Goal: Task Accomplishment & Management: Use online tool/utility

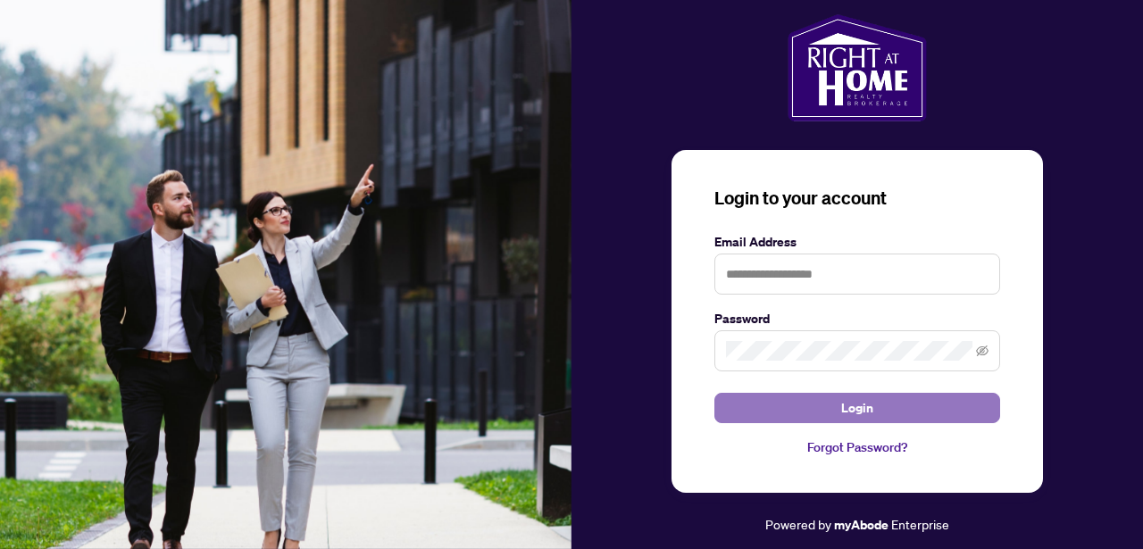
click at [861, 406] on span "Login" at bounding box center [857, 408] width 32 height 29
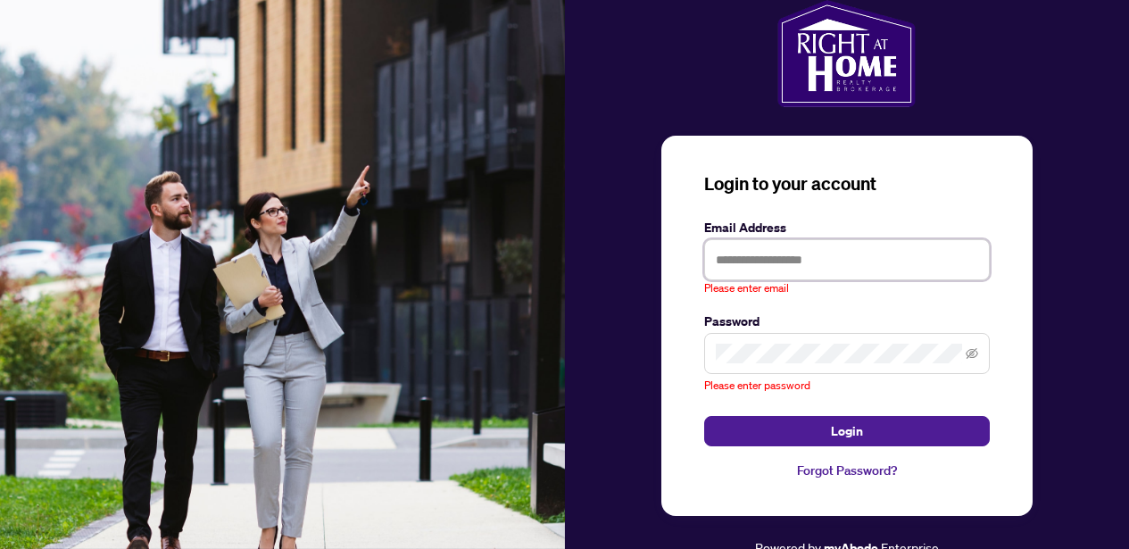
click at [824, 256] on input "text" at bounding box center [847, 259] width 286 height 41
type input "**********"
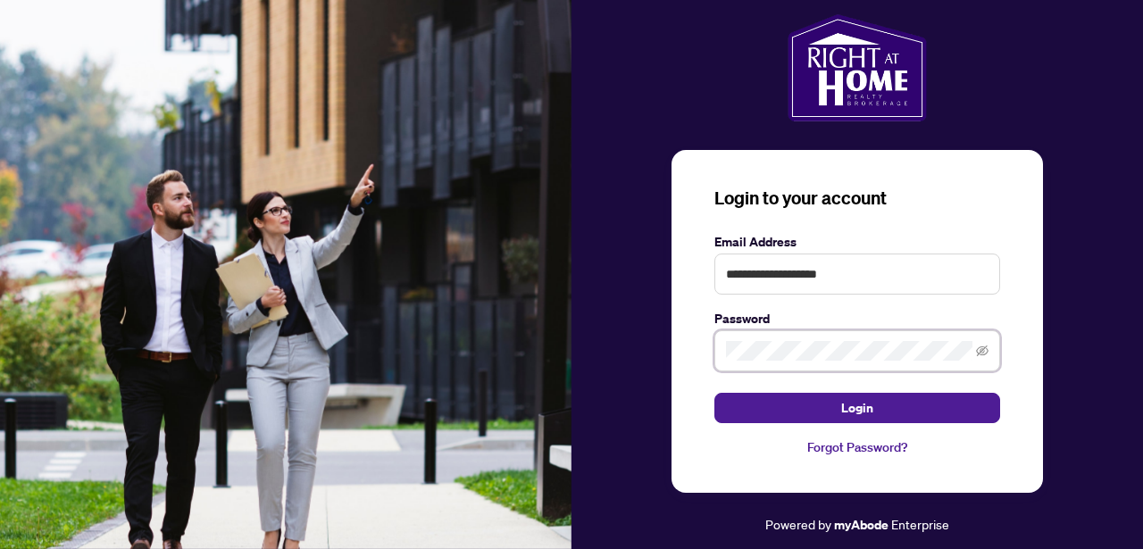
click at [717, 345] on span at bounding box center [857, 350] width 286 height 41
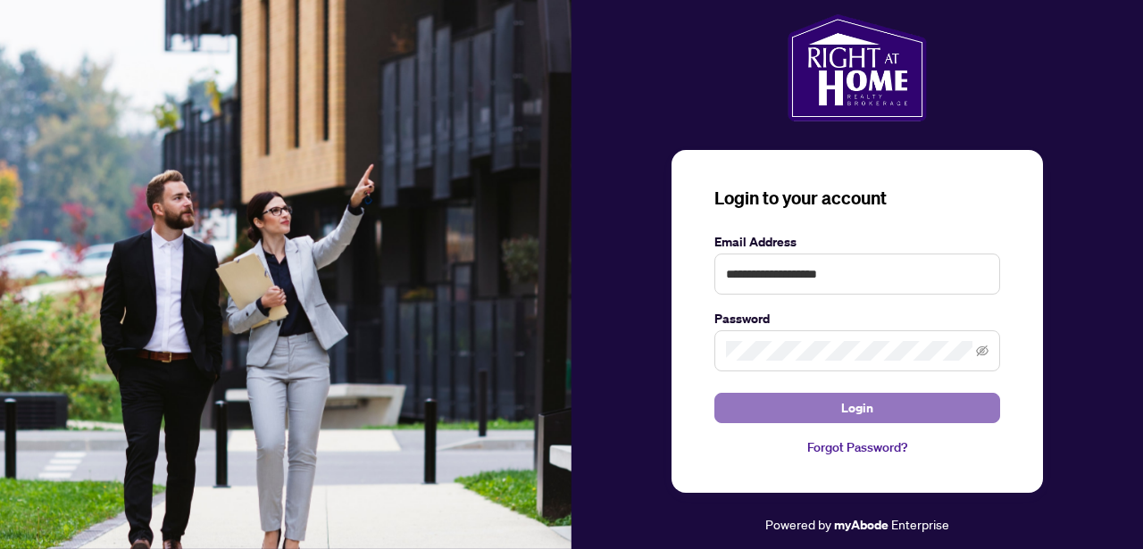
click at [764, 413] on button "Login" at bounding box center [857, 408] width 286 height 30
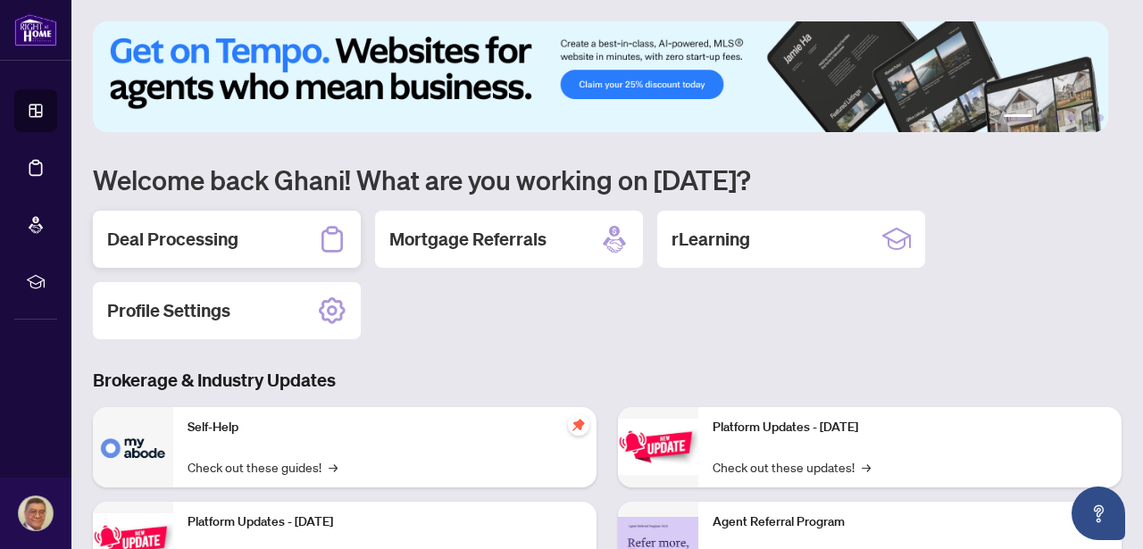
click at [238, 235] on div "Deal Processing" at bounding box center [227, 239] width 268 height 57
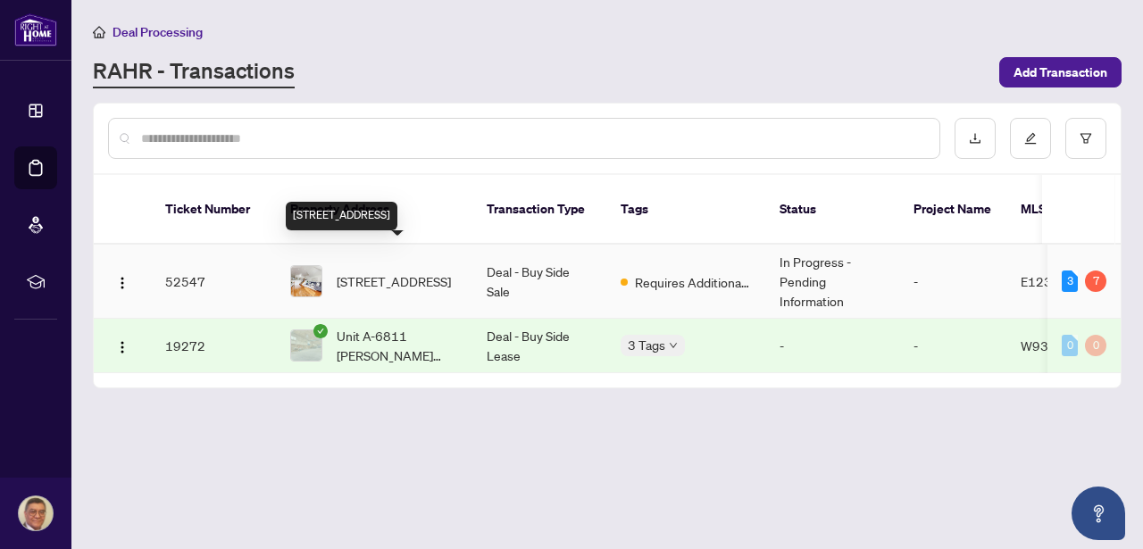
click at [388, 271] on span "[STREET_ADDRESS]" at bounding box center [394, 281] width 114 height 20
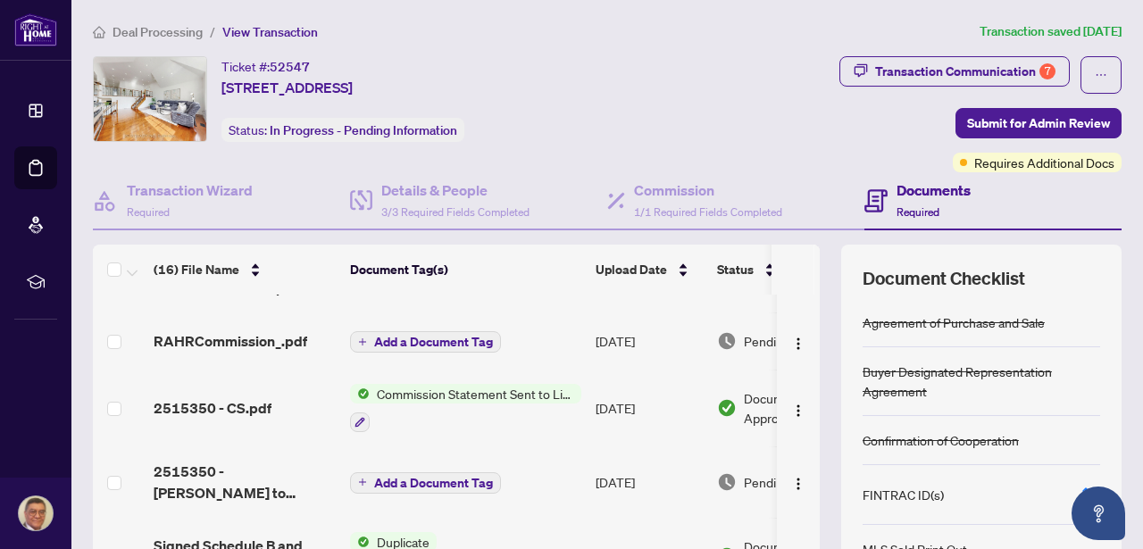
scroll to position [75, 0]
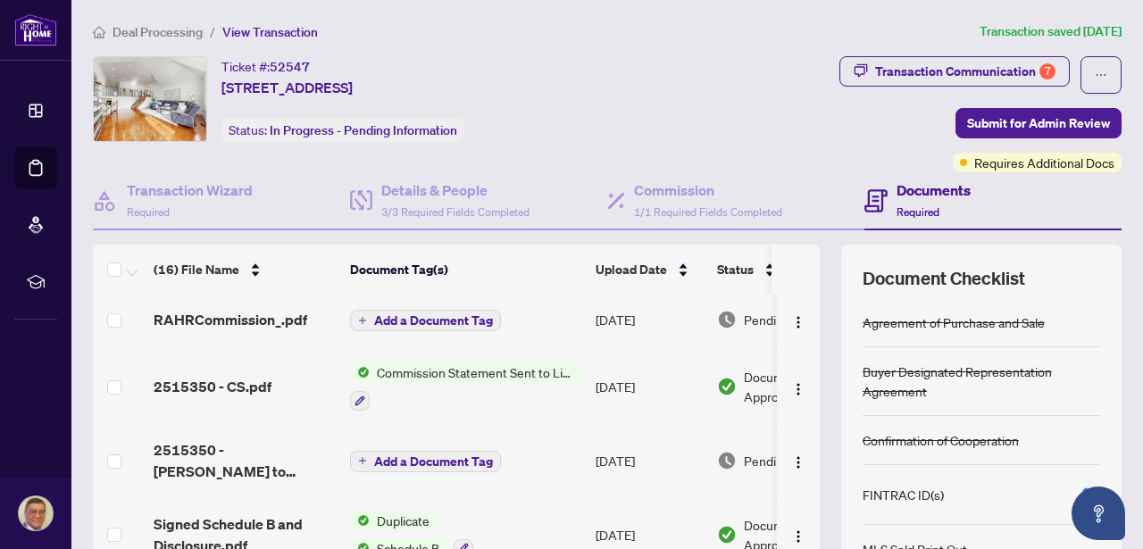
click at [437, 368] on span "Commission Statement Sent to Listing Brokerage" at bounding box center [476, 372] width 212 height 20
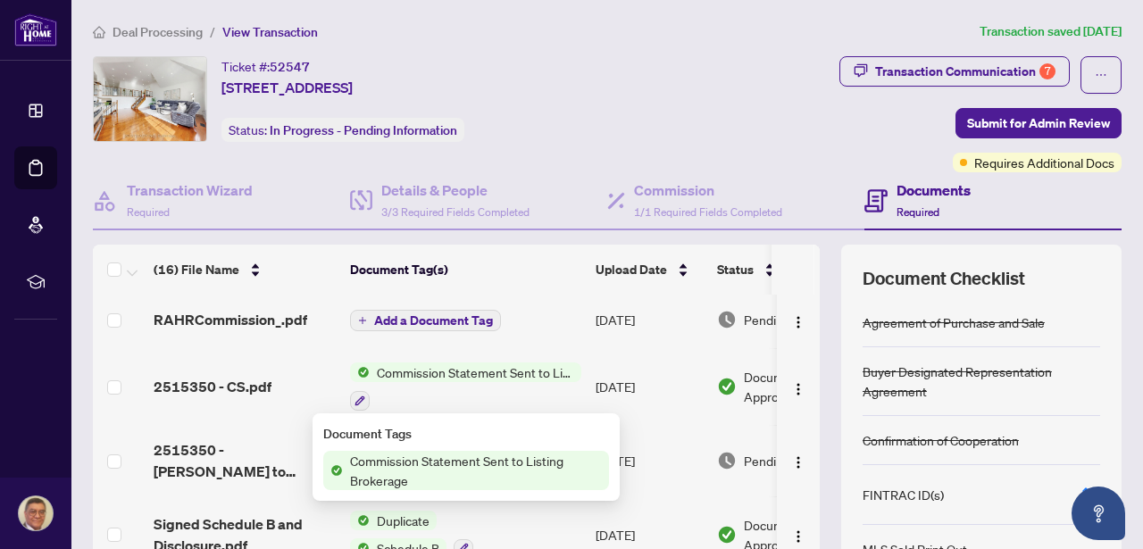
click at [476, 374] on span "Commission Statement Sent to Listing Brokerage" at bounding box center [476, 372] width 212 height 20
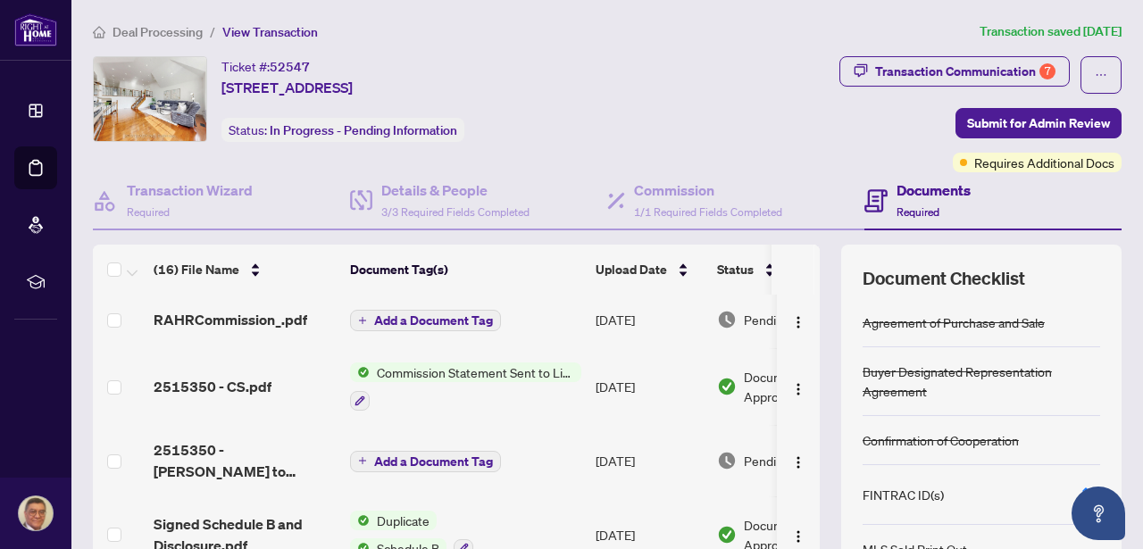
click at [481, 371] on span "Commission Statement Sent to Listing Brokerage" at bounding box center [476, 372] width 212 height 20
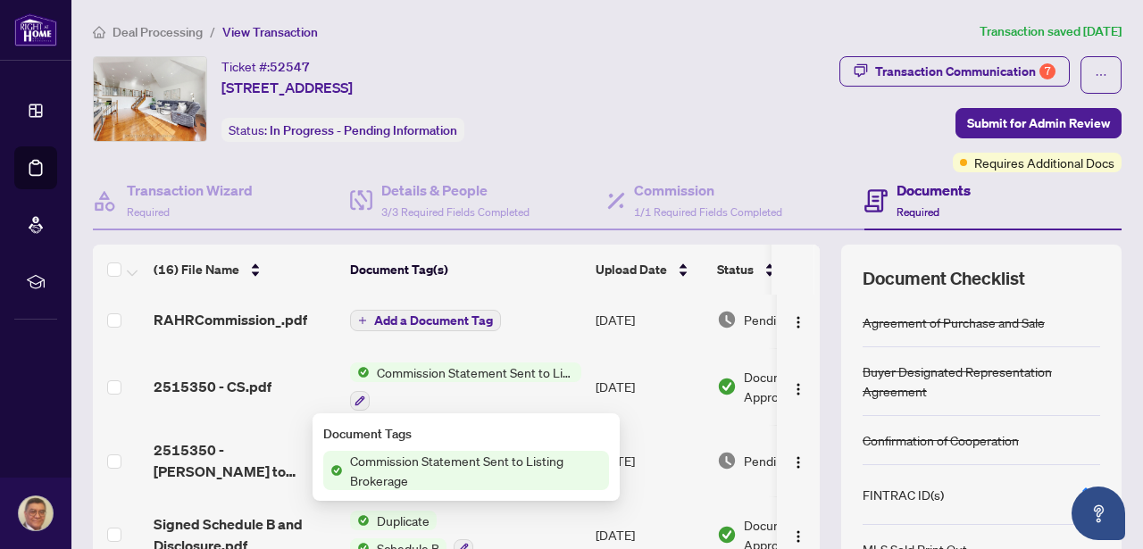
click at [457, 458] on span "Commission Statement Sent to Listing Brokerage" at bounding box center [476, 470] width 266 height 39
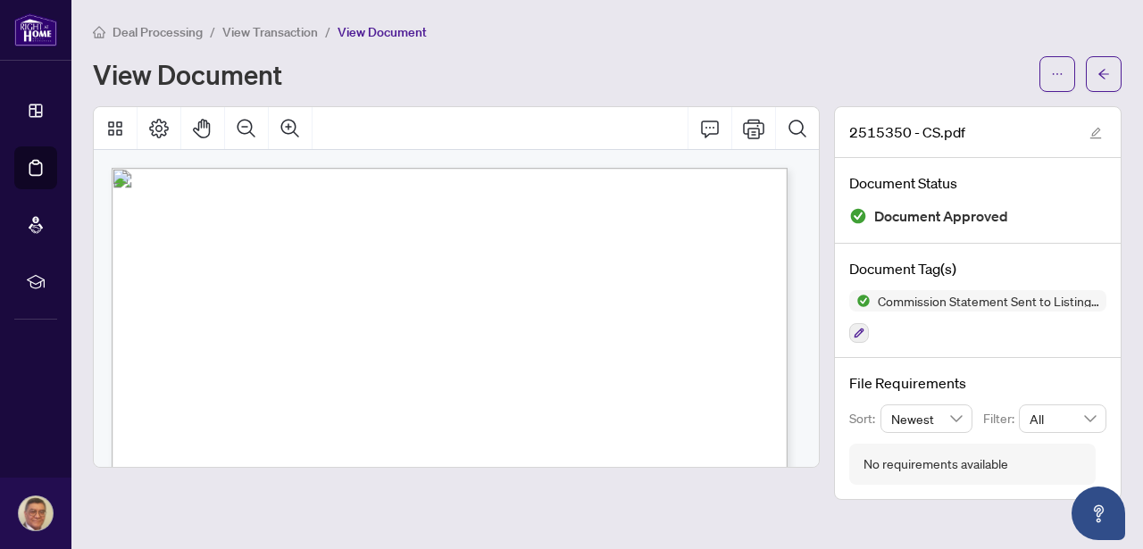
drag, startPoint x: 593, startPoint y: 384, endPoint x: 619, endPoint y: 361, distance: 34.8
